Goal: Information Seeking & Learning: Check status

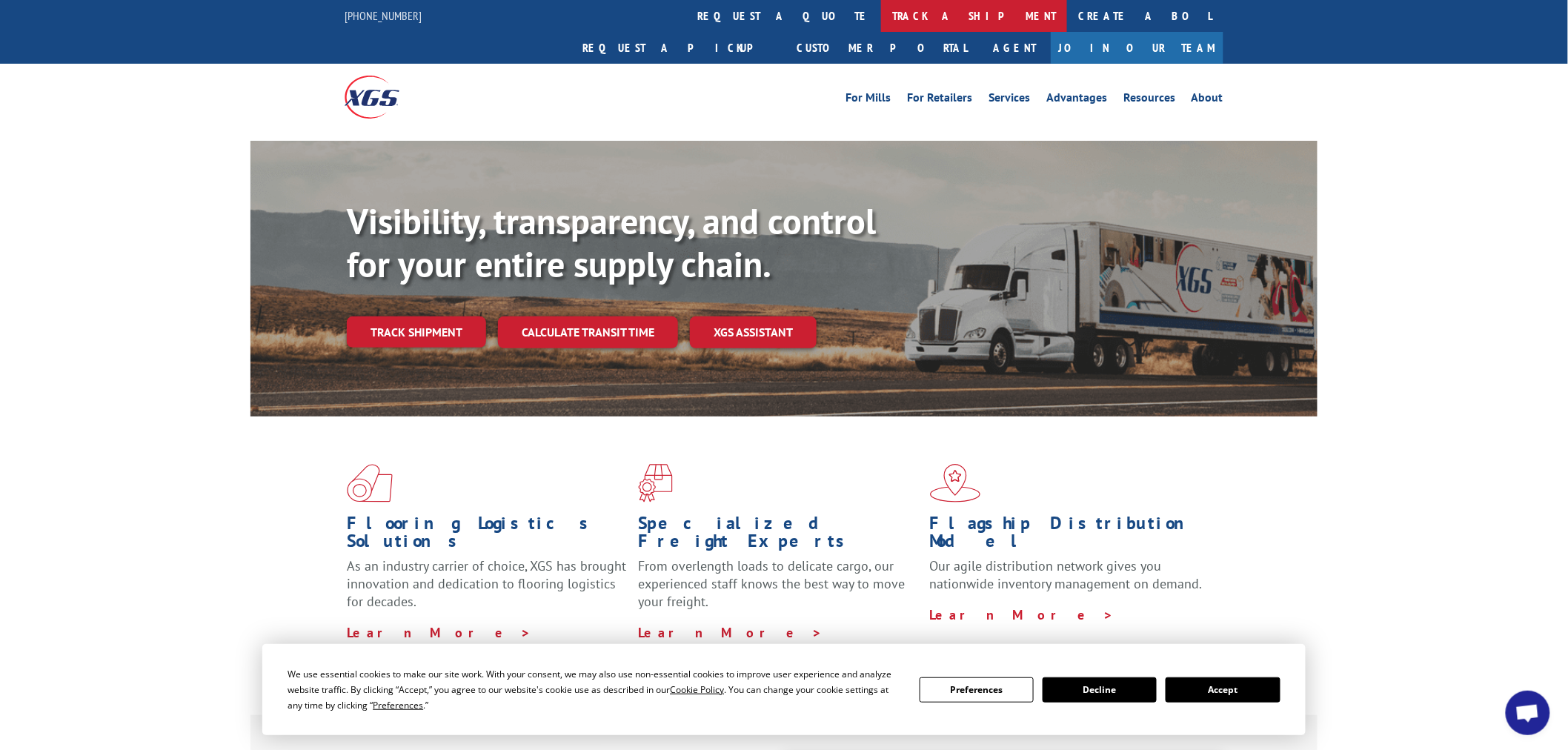
click at [881, 21] on link "track a shipment" at bounding box center [973, 16] width 186 height 32
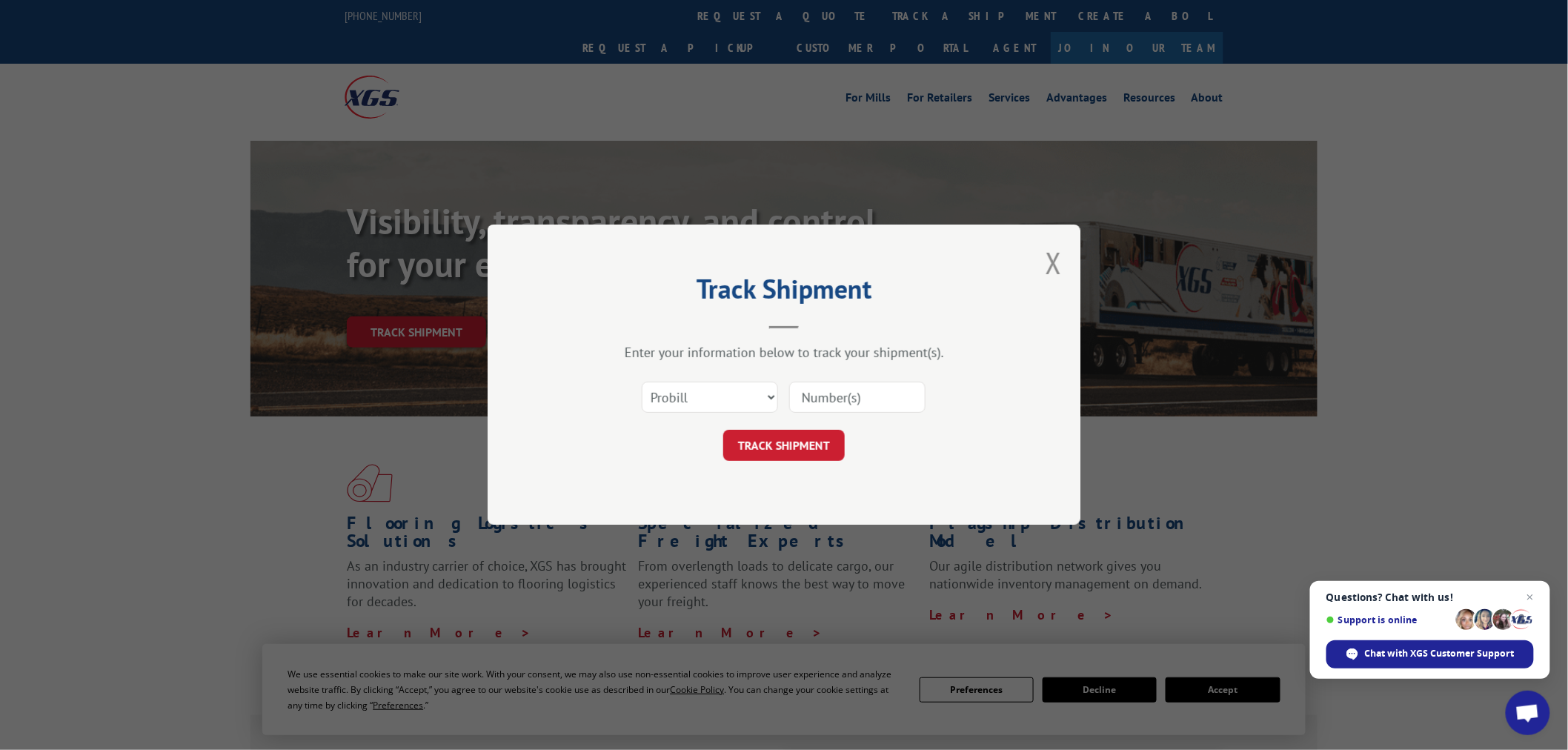
click at [871, 402] on input at bounding box center [857, 398] width 136 height 31
paste input "5641723"
type input "5641723"
drag, startPoint x: 732, startPoint y: 396, endPoint x: 727, endPoint y: 409, distance: 13.9
click at [732, 396] on select "Select category... Probill BOL PO" at bounding box center [709, 398] width 136 height 31
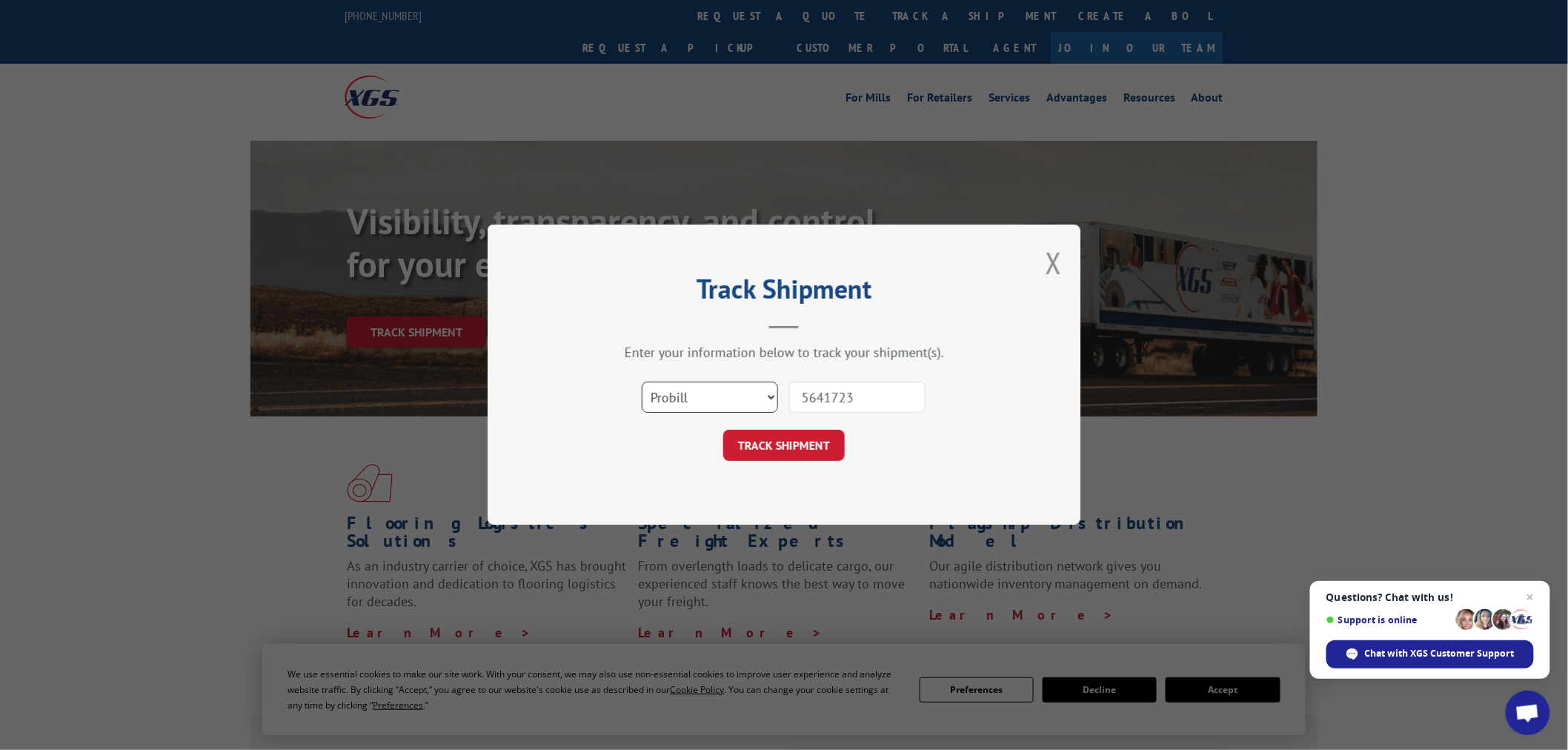
select select "bol"
click at [642, 383] on select "Select category... Probill BOL PO" at bounding box center [709, 398] width 136 height 31
drag, startPoint x: 794, startPoint y: 433, endPoint x: 1292, endPoint y: 633, distance: 536.7
click at [794, 432] on button "TRACK SHIPMENT" at bounding box center [784, 446] width 122 height 31
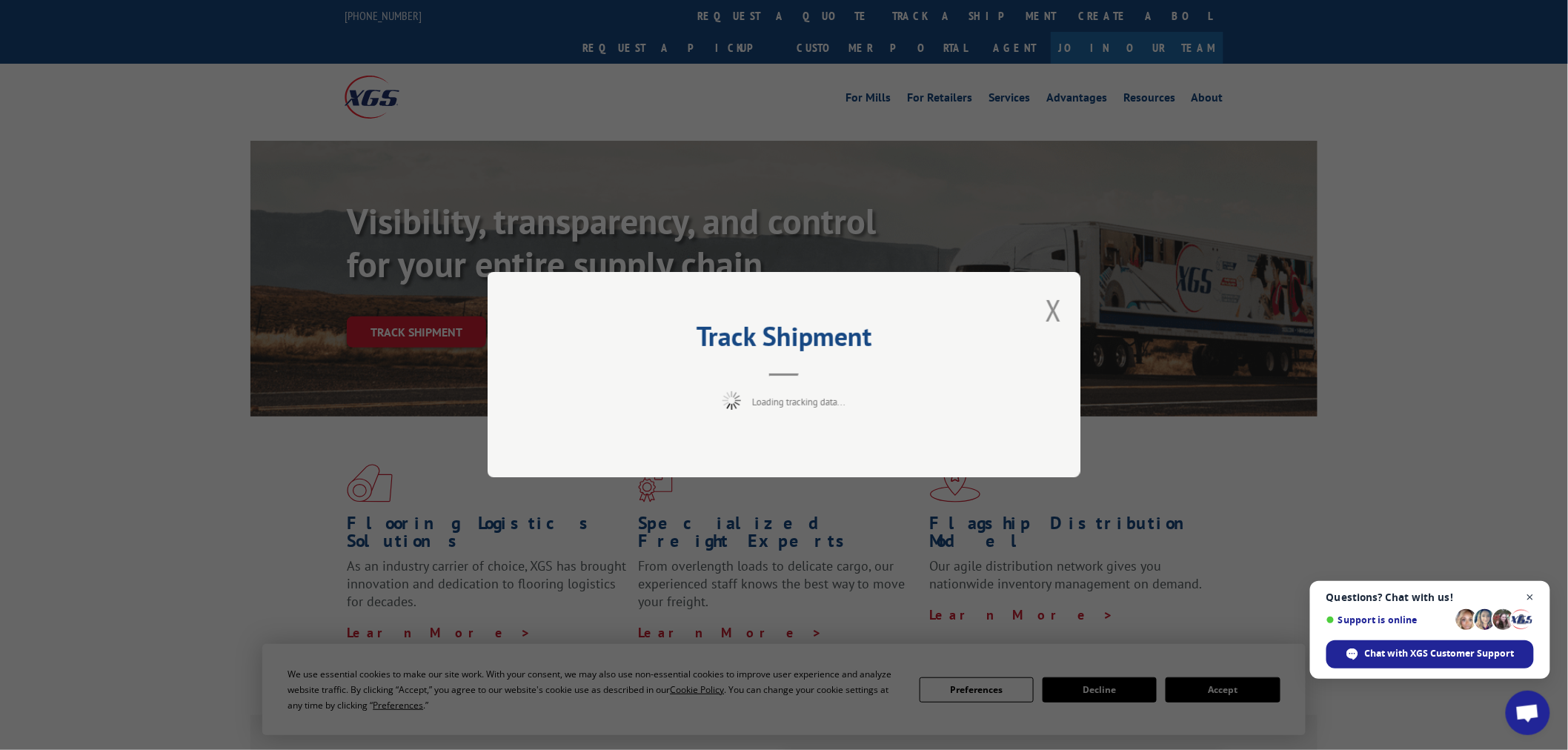
click at [1526, 602] on span "Close chat" at bounding box center [1530, 598] width 18 height 18
